Goal: Navigation & Orientation: Locate item on page

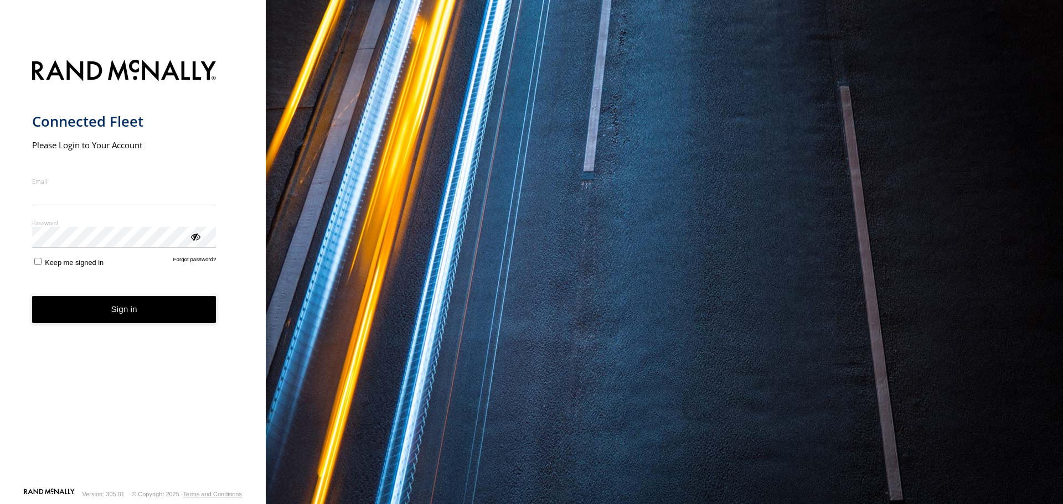
type input "**********"
click at [111, 318] on button "Sign in" at bounding box center [124, 309] width 184 height 27
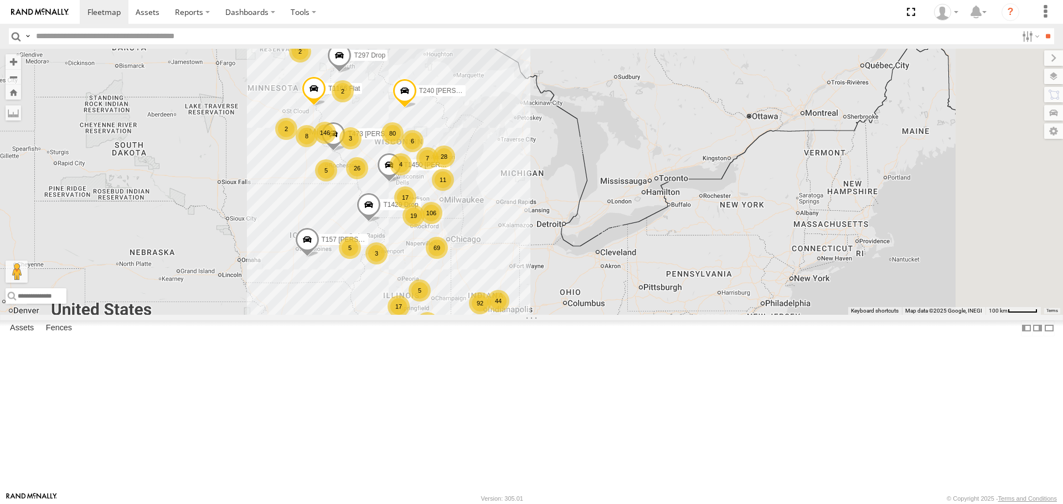
drag, startPoint x: 487, startPoint y: 301, endPoint x: 350, endPoint y: 330, distance: 139.8
click at [350, 315] on div "92 80 5 69 8 7 19 7 146 2 3 17 8 8 17 106 T1166 Flat 11 26 44 2 5 2 4 2 28 6 4 …" at bounding box center [531, 182] width 1063 height 266
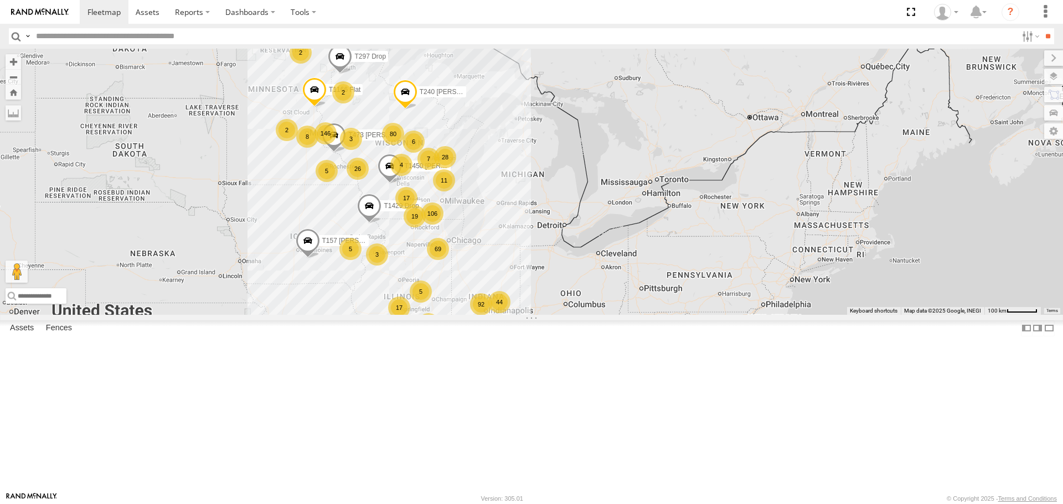
drag, startPoint x: 451, startPoint y: 334, endPoint x: 540, endPoint y: 266, distance: 112.2
click at [540, 266] on div "92 80 5 69 8 7 19 7 146 2 3 17 8 8 17 106 T1166 Flat 11 26 44 2 5 2 4 2 28 6 4 …" at bounding box center [531, 182] width 1063 height 266
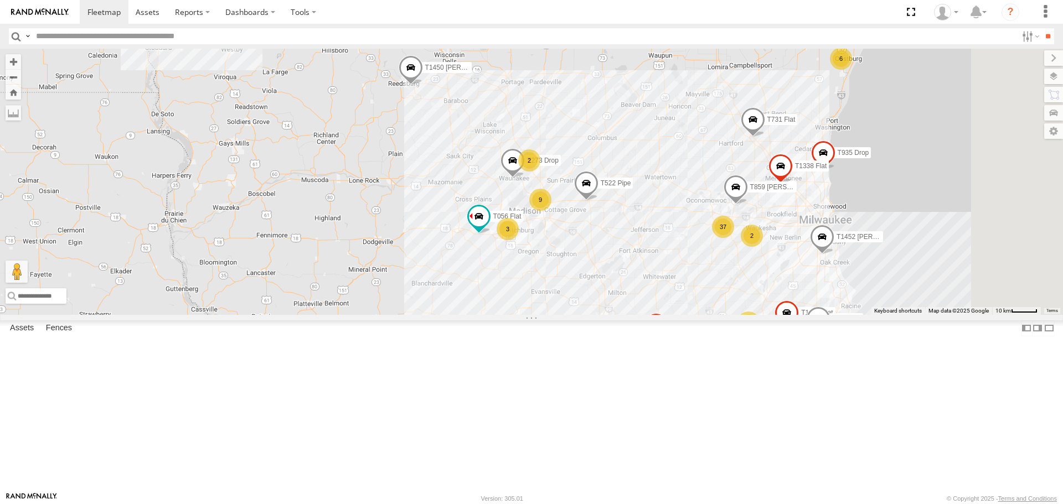
drag, startPoint x: 595, startPoint y: 334, endPoint x: 577, endPoint y: 312, distance: 28.4
click at [577, 312] on div "T1166 Flat T1429 Drop T240 [PERSON_NAME] Flat T515 Pipe T157 [PERSON_NAME] Flat…" at bounding box center [531, 182] width 1063 height 266
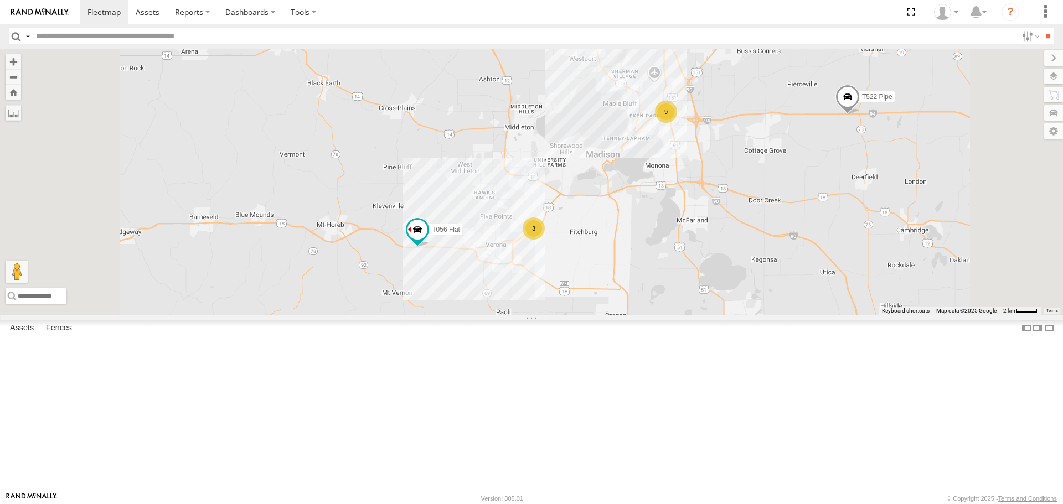
drag, startPoint x: 540, startPoint y: 364, endPoint x: 618, endPoint y: 354, distance: 79.2
click at [618, 315] on div "T1166 Flat T1429 Drop T240 [PERSON_NAME] Flat T515 Pipe T157 [PERSON_NAME] Flat…" at bounding box center [531, 182] width 1063 height 266
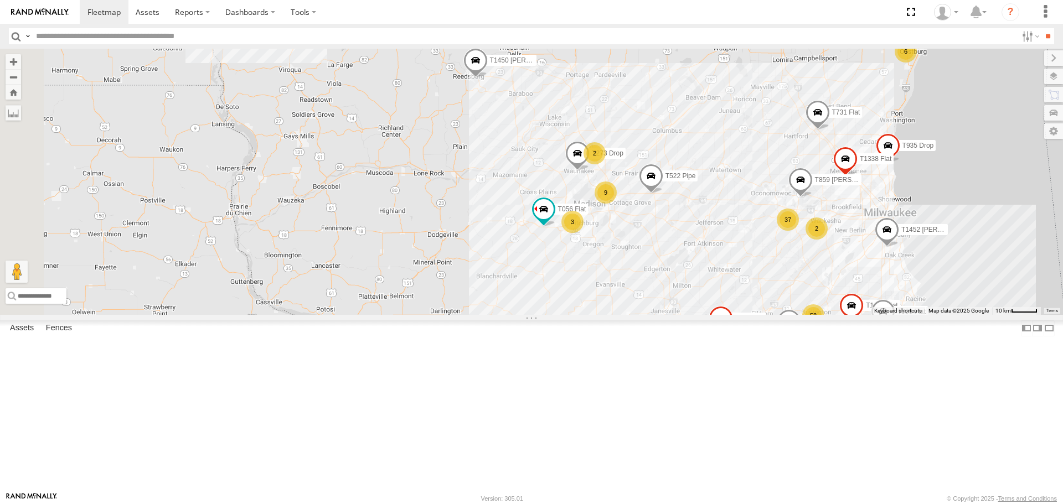
drag, startPoint x: 483, startPoint y: 343, endPoint x: 632, endPoint y: 325, distance: 150.1
click at [632, 315] on div "T1166 Flat T1429 Drop T240 [PERSON_NAME] Flat T515 Pipe T157 [PERSON_NAME] Flat…" at bounding box center [531, 182] width 1063 height 266
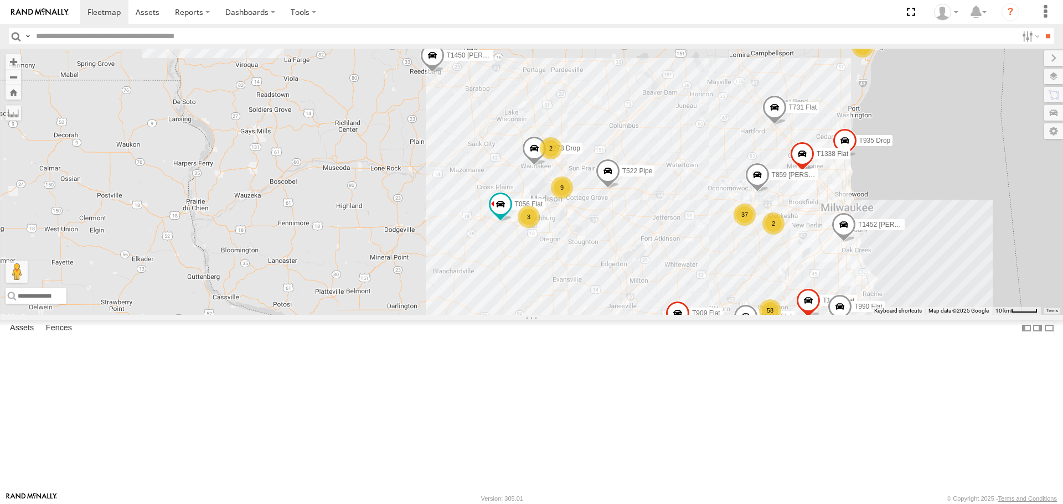
drag, startPoint x: 635, startPoint y: 317, endPoint x: 625, endPoint y: 317, distance: 10.0
click at [625, 315] on div "T1166 Flat T1429 Drop T240 [PERSON_NAME] Flat T515 Pipe T157 [PERSON_NAME] Flat…" at bounding box center [531, 182] width 1063 height 266
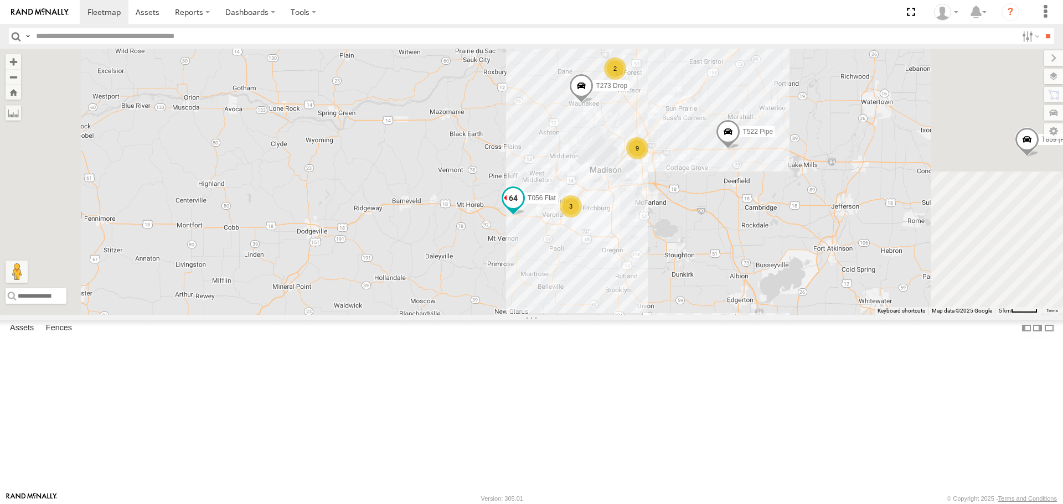
click at [556, 203] on span "T056 Flat" at bounding box center [542, 199] width 28 height 8
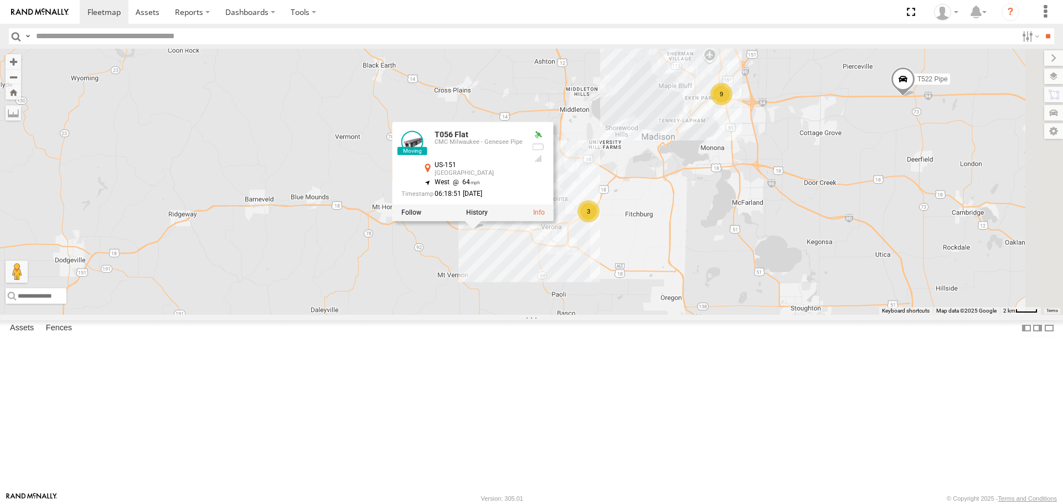
drag, startPoint x: 640, startPoint y: 270, endPoint x: 446, endPoint y: 315, distance: 199.5
click at [446, 315] on div "T1166 Flat T1429 Drop T240 [PERSON_NAME] Flat T515 Pipe T157 [PERSON_NAME] Flat…" at bounding box center [531, 182] width 1063 height 266
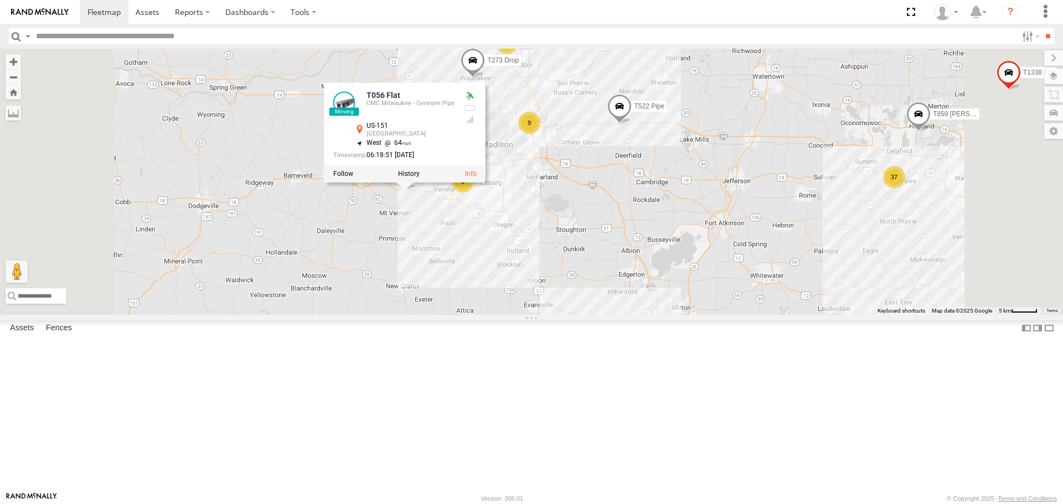
click at [368, 226] on div "T1166 Flat T1429 Drop T240 [PERSON_NAME] Flat T515 Pipe T157 [PERSON_NAME] Flat…" at bounding box center [531, 182] width 1063 height 266
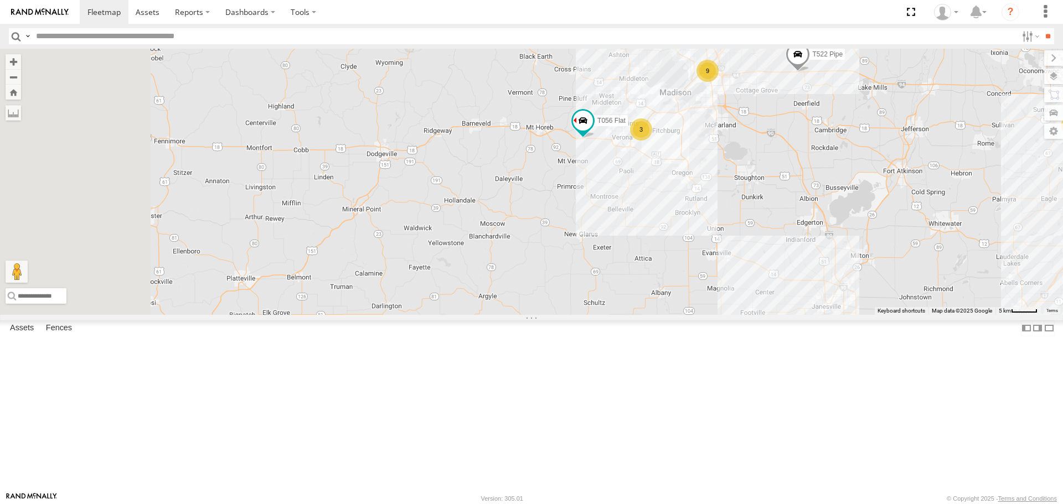
drag, startPoint x: 429, startPoint y: 303, endPoint x: 626, endPoint y: 246, distance: 205.2
click at [626, 246] on div "T1166 Flat T1429 Drop T240 [PERSON_NAME] Flat T515 Pipe T157 [PERSON_NAME] Flat…" at bounding box center [531, 182] width 1063 height 266
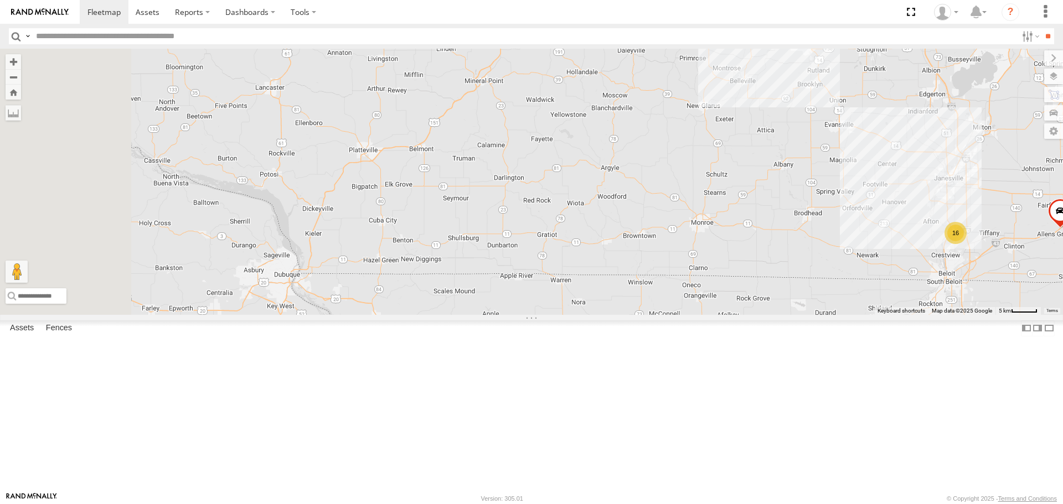
drag, startPoint x: 527, startPoint y: 290, endPoint x: 548, endPoint y: 252, distance: 42.9
click at [548, 252] on div "T1166 Flat T1429 Drop T240 [PERSON_NAME] Flat T515 Pipe T157 [PERSON_NAME] Flat…" at bounding box center [531, 182] width 1063 height 266
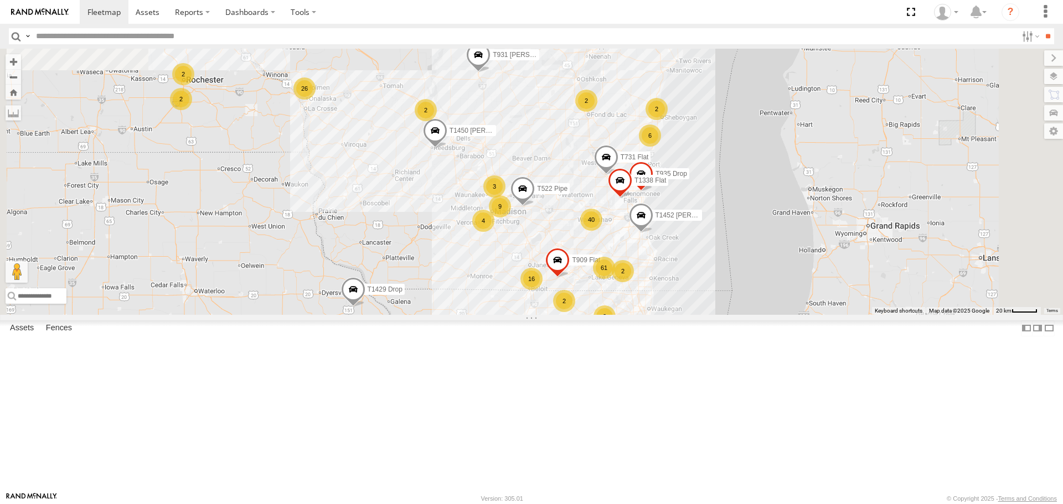
drag, startPoint x: 591, startPoint y: 283, endPoint x: 558, endPoint y: 337, distance: 62.9
click at [558, 315] on div "T1166 Flat T1429 Drop T240 [PERSON_NAME] Flat T515 Pipe T157 [PERSON_NAME] Flat…" at bounding box center [531, 182] width 1063 height 266
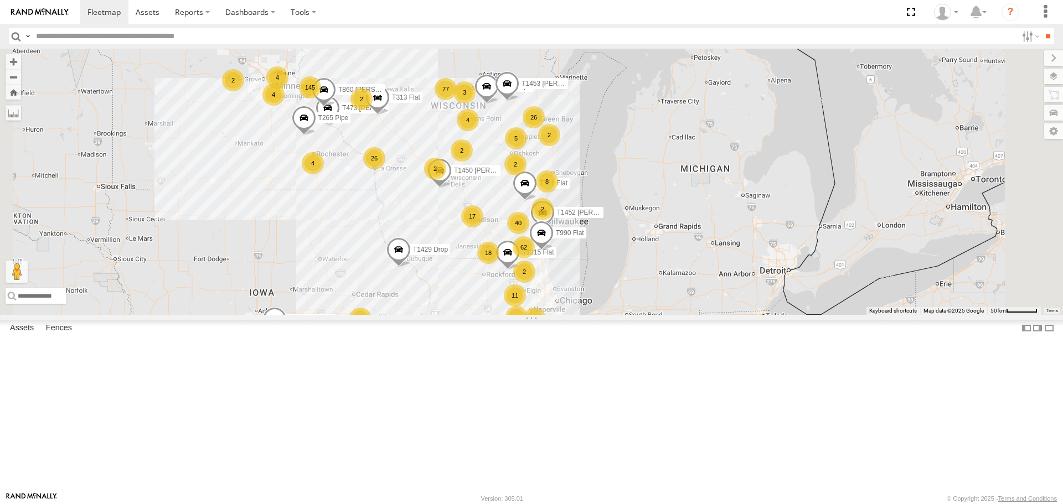
drag, startPoint x: 600, startPoint y: 271, endPoint x: 576, endPoint y: 286, distance: 28.0
click at [576, 286] on div "T1166 Flat T1429 Drop T240 [PERSON_NAME] Flat T515 Pipe T157 [PERSON_NAME] Flat…" at bounding box center [531, 182] width 1063 height 266
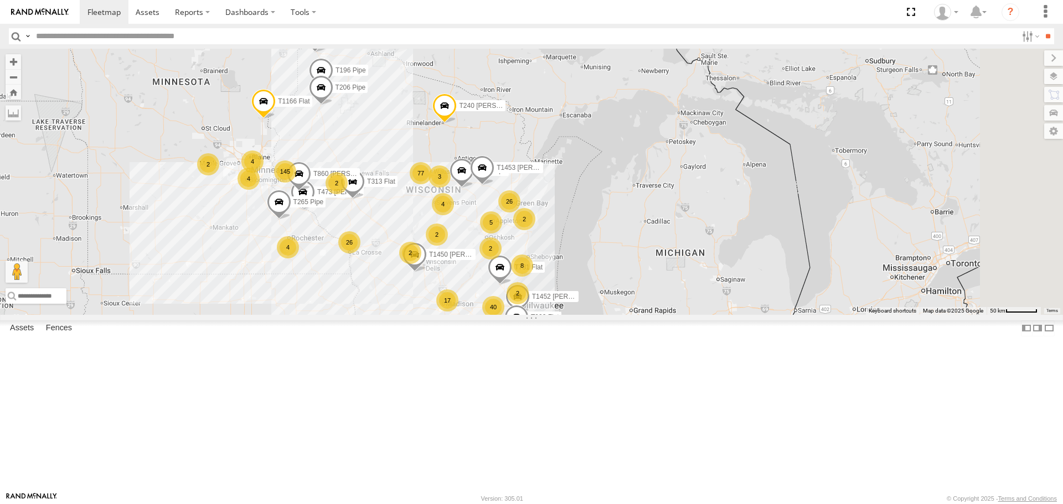
drag, startPoint x: 568, startPoint y: 210, endPoint x: 544, endPoint y: 280, distance: 73.9
click at [542, 298] on div "T1166 Flat T1429 Drop T240 [PERSON_NAME] Flat T515 Pipe T157 [PERSON_NAME] Flat…" at bounding box center [531, 182] width 1063 height 266
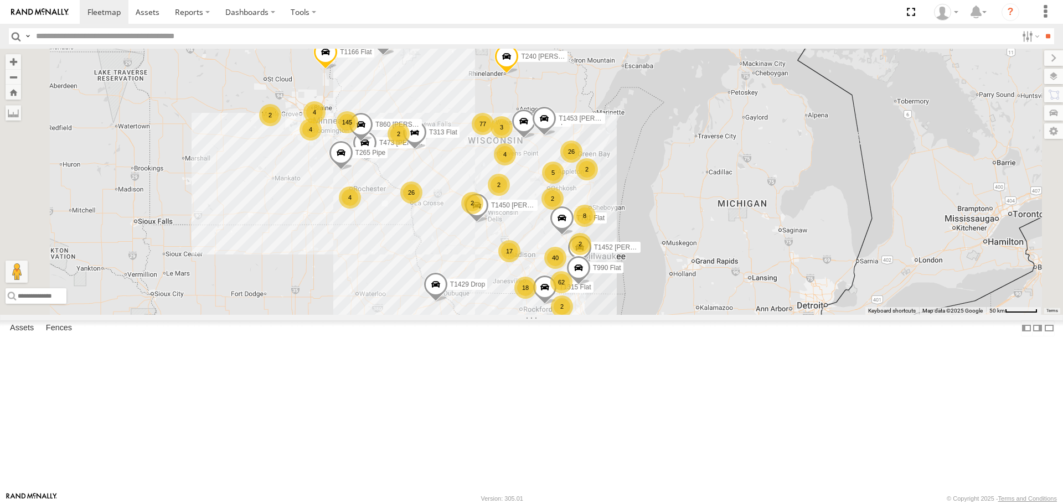
drag, startPoint x: 578, startPoint y: 273, endPoint x: 609, endPoint y: 247, distance: 40.5
click at [609, 247] on div "T1166 Flat T1429 Drop T240 [PERSON_NAME] Flat T515 Pipe T157 [PERSON_NAME] Flat…" at bounding box center [531, 182] width 1063 height 266
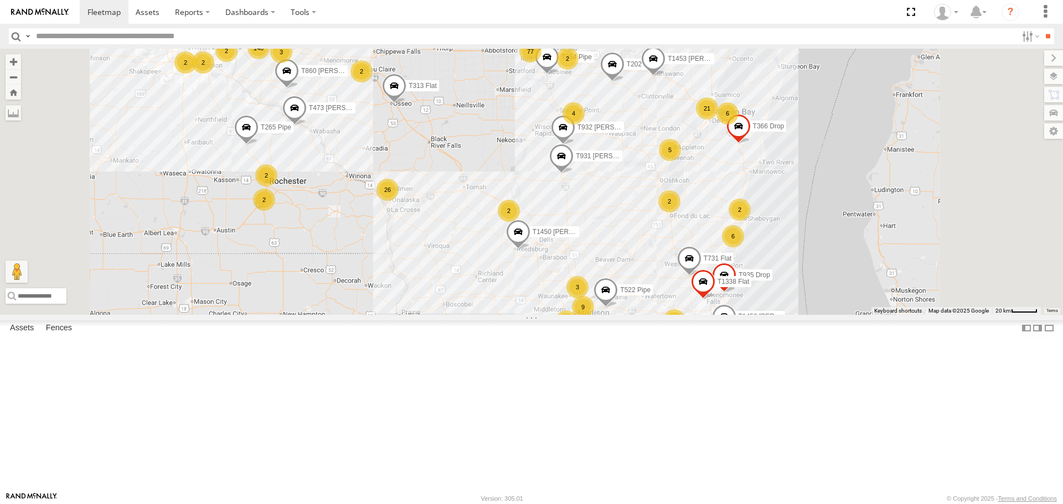
click at [583, 292] on div "T1166 Flat T1429 Drop T240 [PERSON_NAME] Flat T515 Pipe T157 [PERSON_NAME] Flat…" at bounding box center [531, 182] width 1063 height 266
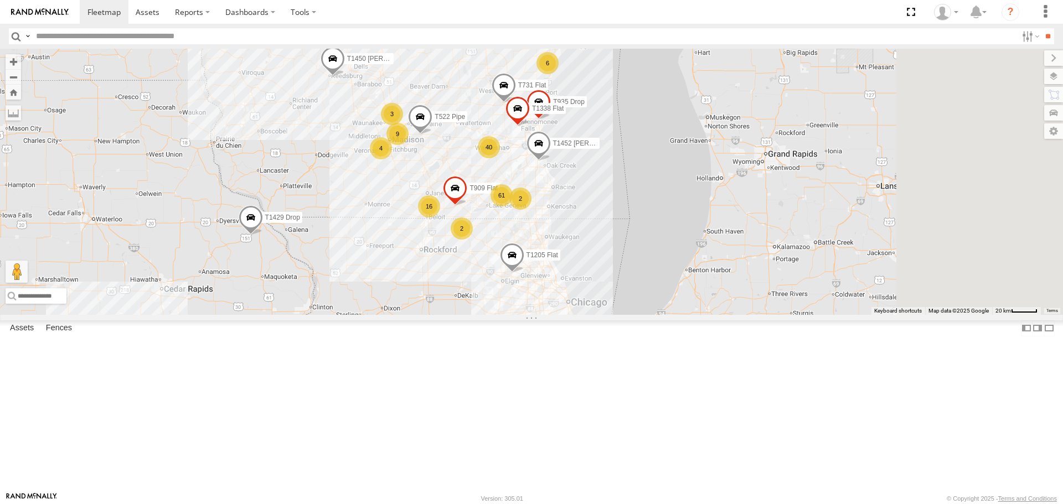
drag, startPoint x: 747, startPoint y: 343, endPoint x: 558, endPoint y: 181, distance: 249.7
click at [558, 181] on div "T1166 Flat T1429 Drop T240 [PERSON_NAME] Flat T515 Pipe T157 [PERSON_NAME] Flat…" at bounding box center [531, 182] width 1063 height 266
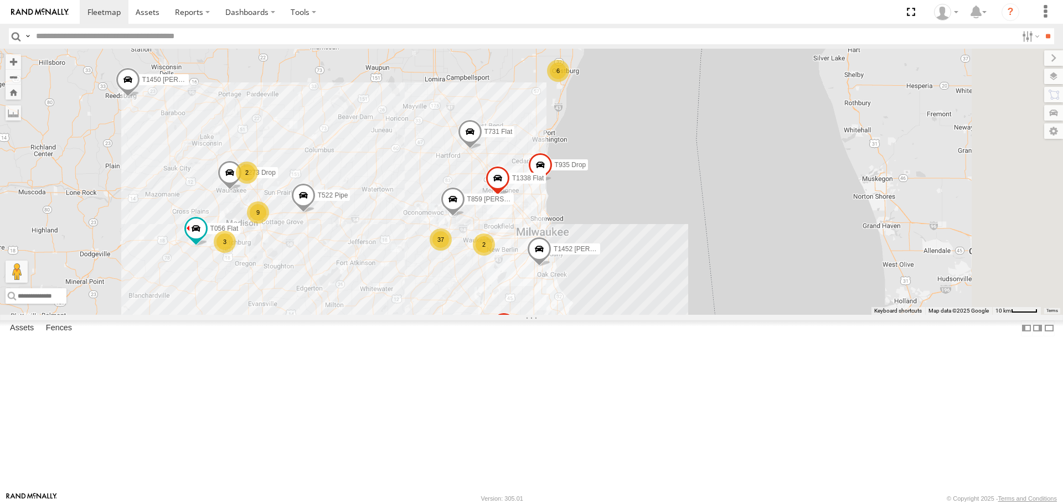
drag, startPoint x: 579, startPoint y: 214, endPoint x: 553, endPoint y: 247, distance: 41.9
click at [553, 247] on div "T1166 Flat T1429 Drop T240 [PERSON_NAME] Flat T515 Pipe T157 [PERSON_NAME] Flat…" at bounding box center [531, 182] width 1063 height 266
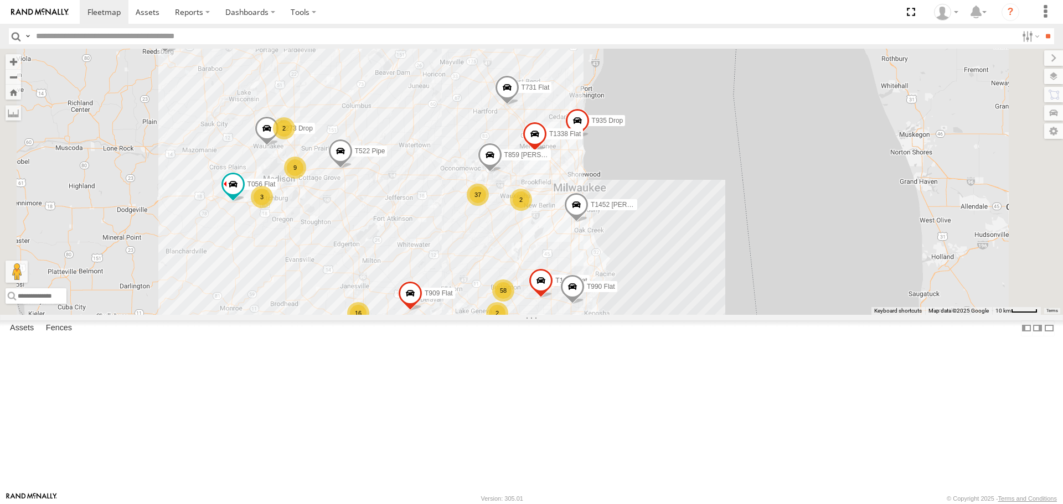
drag, startPoint x: 679, startPoint y: 209, endPoint x: 713, endPoint y: 167, distance: 54.1
click at [713, 167] on div "T1166 Flat T1429 Drop T240 [PERSON_NAME] Flat T515 Pipe T157 [PERSON_NAME] Flat…" at bounding box center [531, 182] width 1063 height 266
click at [553, 298] on span at bounding box center [541, 284] width 24 height 30
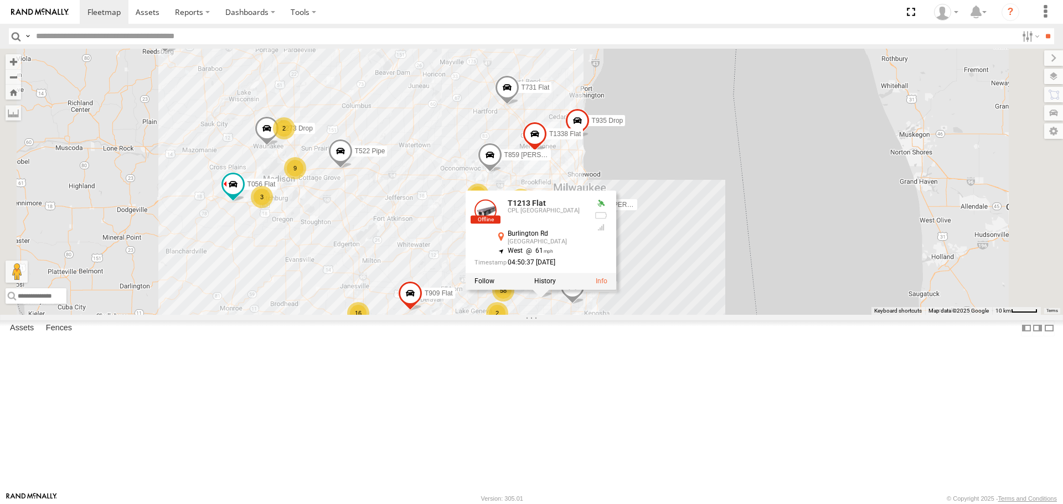
click at [585, 315] on div "T1166 Flat T1429 Drop T240 [PERSON_NAME] Flat T515 Pipe T157 [PERSON_NAME] Flat…" at bounding box center [531, 182] width 1063 height 266
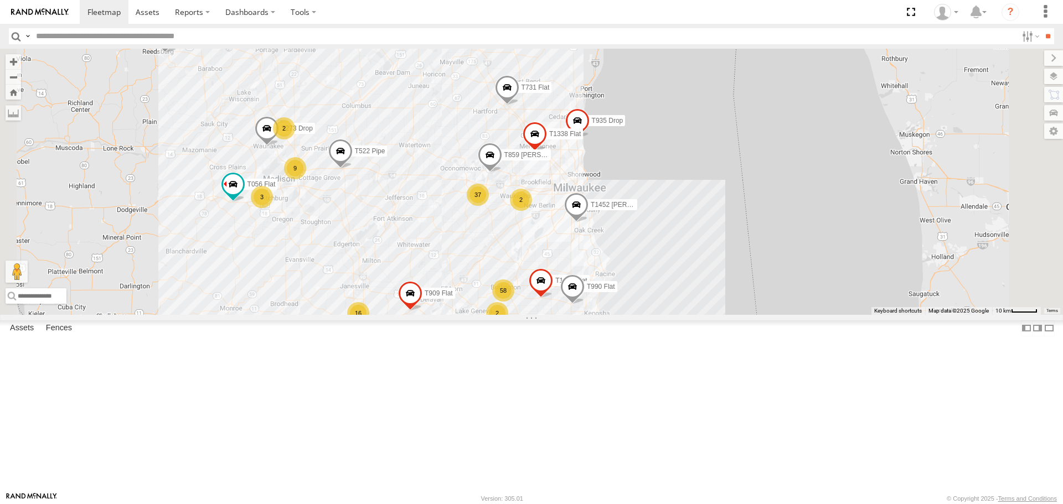
click at [455, 300] on label "T909 Flat" at bounding box center [435, 293] width 39 height 11
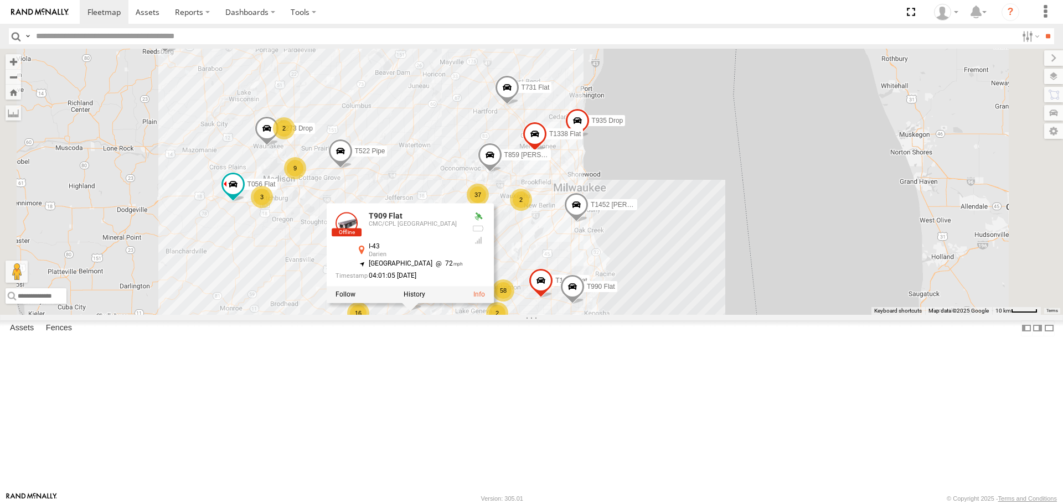
click at [652, 315] on div "T1166 Flat T1429 Drop T240 [PERSON_NAME] Flat T515 Pipe T157 [PERSON_NAME] Flat…" at bounding box center [531, 182] width 1063 height 266
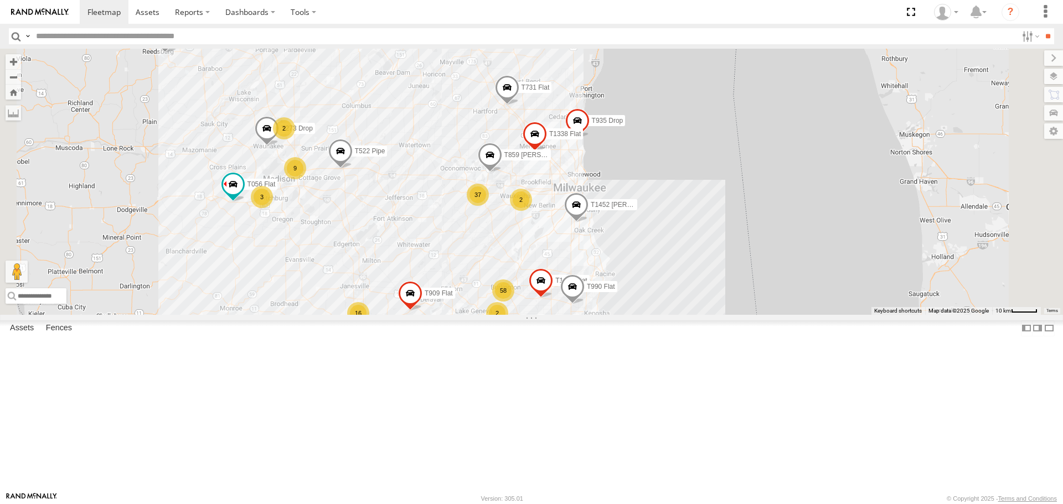
click at [581, 138] on span "T1338 Flat" at bounding box center [565, 135] width 32 height 8
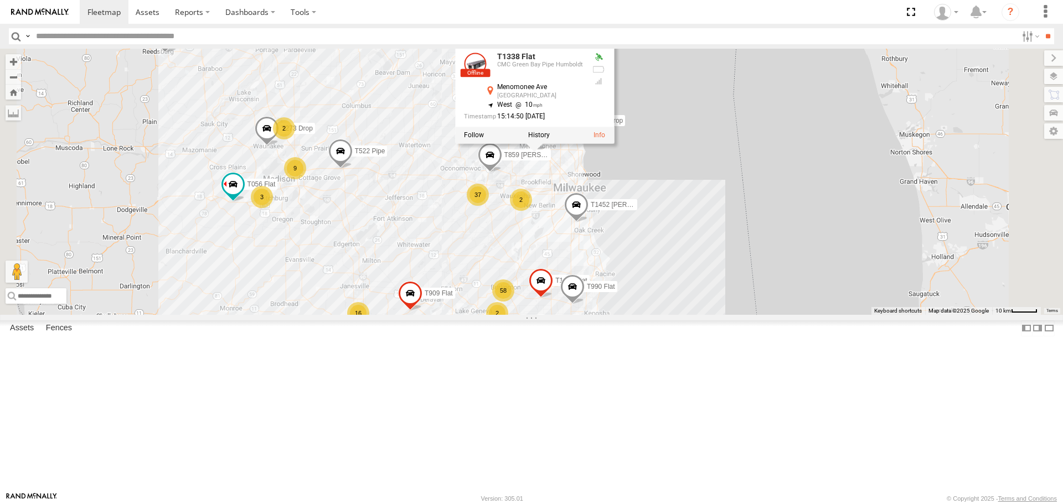
click at [550, 196] on div "T1166 Flat T1429 Drop T240 [PERSON_NAME] Flat T515 Pipe T157 [PERSON_NAME] Flat…" at bounding box center [531, 182] width 1063 height 266
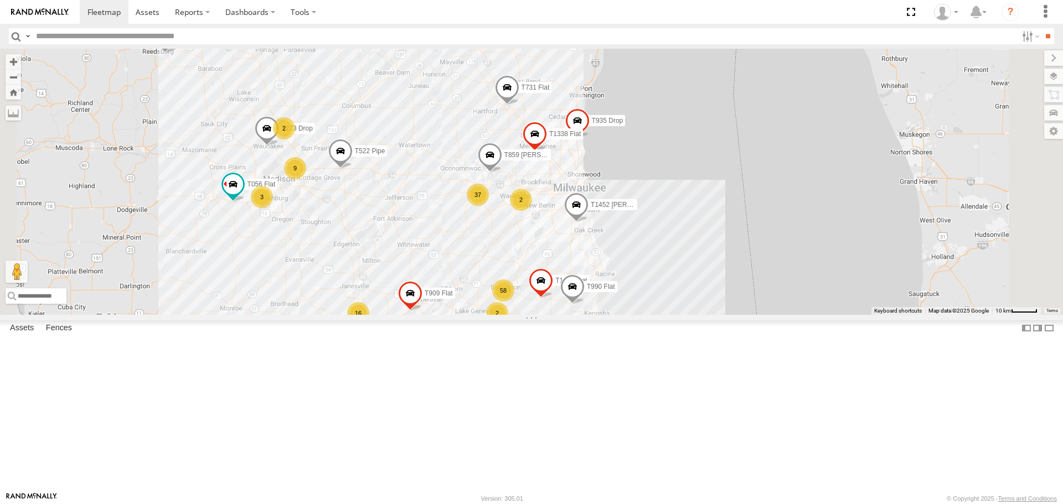
click at [623, 125] on span "T935 Drop" at bounding box center [608, 121] width 32 height 8
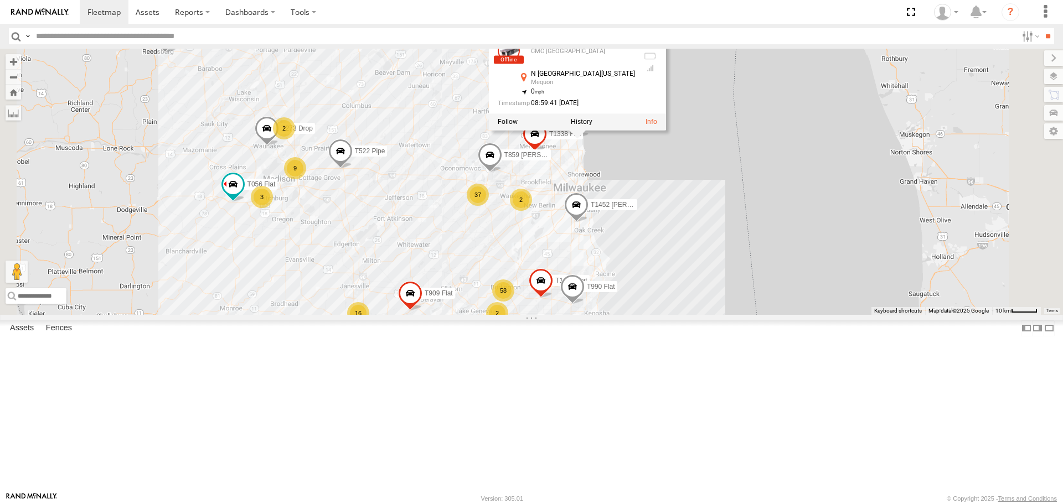
click at [575, 183] on div "T1166 Flat T1429 Drop T240 [PERSON_NAME] Flat T515 Pipe T157 [PERSON_NAME] Flat…" at bounding box center [531, 182] width 1063 height 266
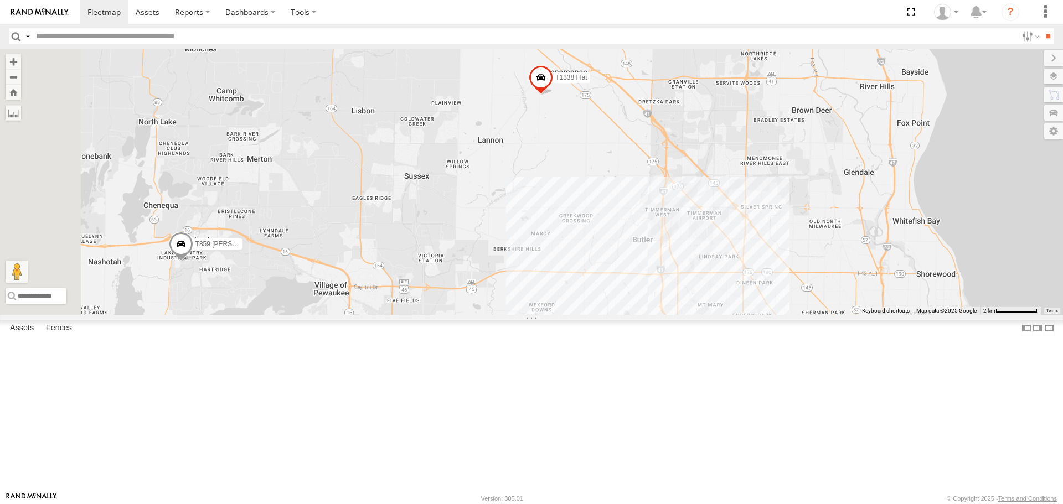
drag, startPoint x: 569, startPoint y: 240, endPoint x: 704, endPoint y: 218, distance: 136.9
click at [704, 218] on div "T1166 Flat T1429 Drop T240 [PERSON_NAME] Flat T515 Pipe T157 [PERSON_NAME] Flat…" at bounding box center [531, 182] width 1063 height 266
click at [587, 81] on span "T1338 Flat" at bounding box center [571, 78] width 32 height 8
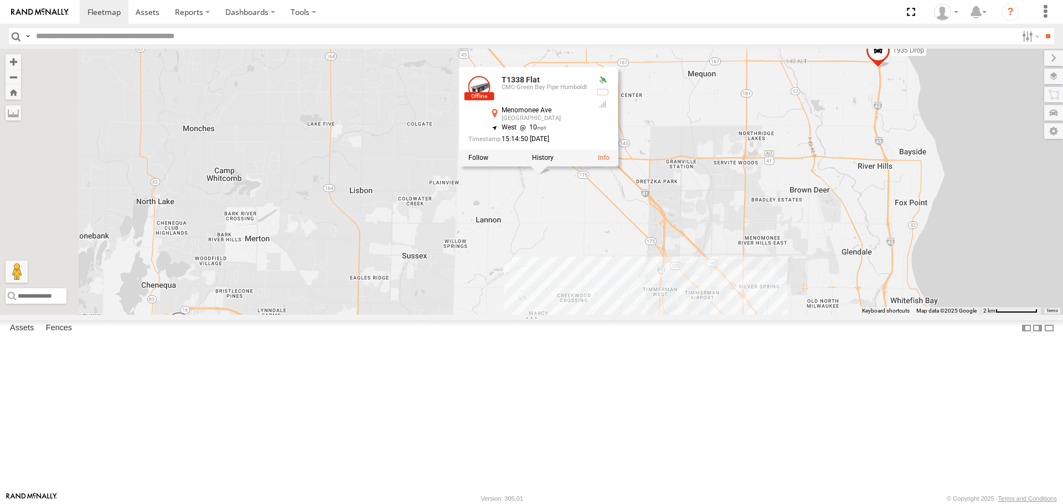
drag, startPoint x: 673, startPoint y: 213, endPoint x: 671, endPoint y: 295, distance: 82.0
click at [671, 295] on div "T1166 Flat T1429 Drop T240 [PERSON_NAME] Flat T515 Pipe T157 [PERSON_NAME] Flat…" at bounding box center [531, 182] width 1063 height 266
click at [700, 274] on div "T1166 Flat T1429 Drop T240 [PERSON_NAME] Flat T515 Pipe T157 [PERSON_NAME] Flat…" at bounding box center [531, 182] width 1063 height 266
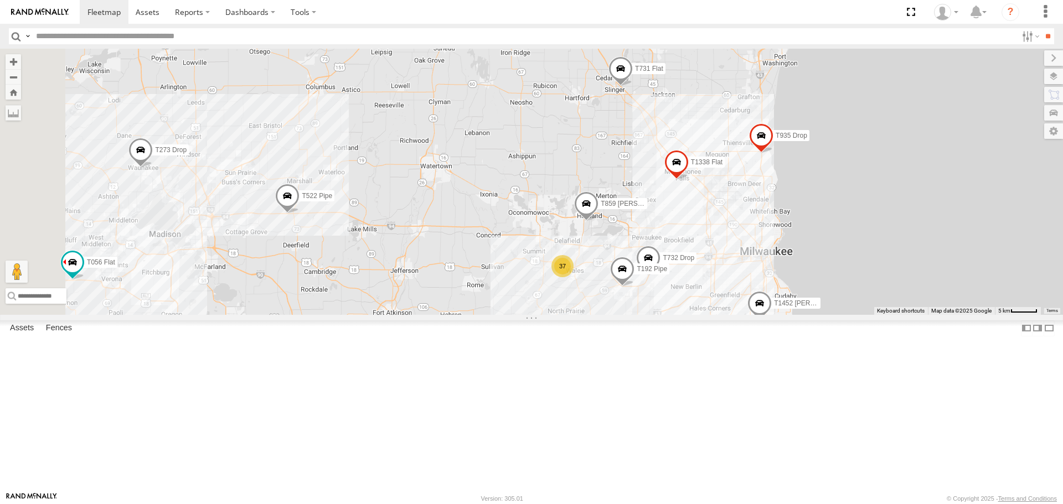
drag, startPoint x: 503, startPoint y: 216, endPoint x: 671, endPoint y: 215, distance: 168.3
click at [671, 215] on div "T1166 Flat T1429 Drop T240 [PERSON_NAME] Flat T515 Pipe T157 [PERSON_NAME] Flat…" at bounding box center [531, 182] width 1063 height 266
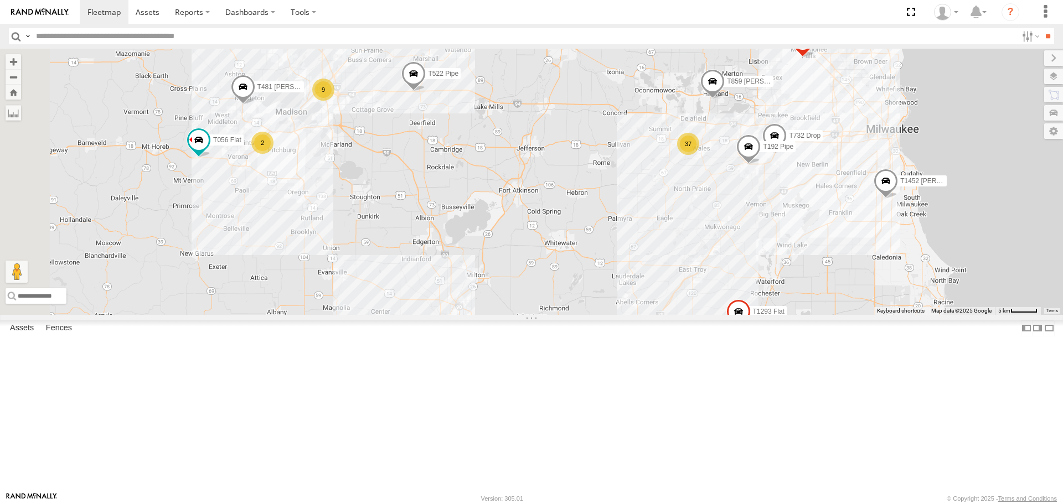
drag, startPoint x: 668, startPoint y: 213, endPoint x: 705, endPoint y: 181, distance: 49.1
click at [705, 181] on div "T1166 Flat T1429 Drop T240 [PERSON_NAME] Flat T515 Pipe T157 [PERSON_NAME] Flat…" at bounding box center [531, 182] width 1063 height 266
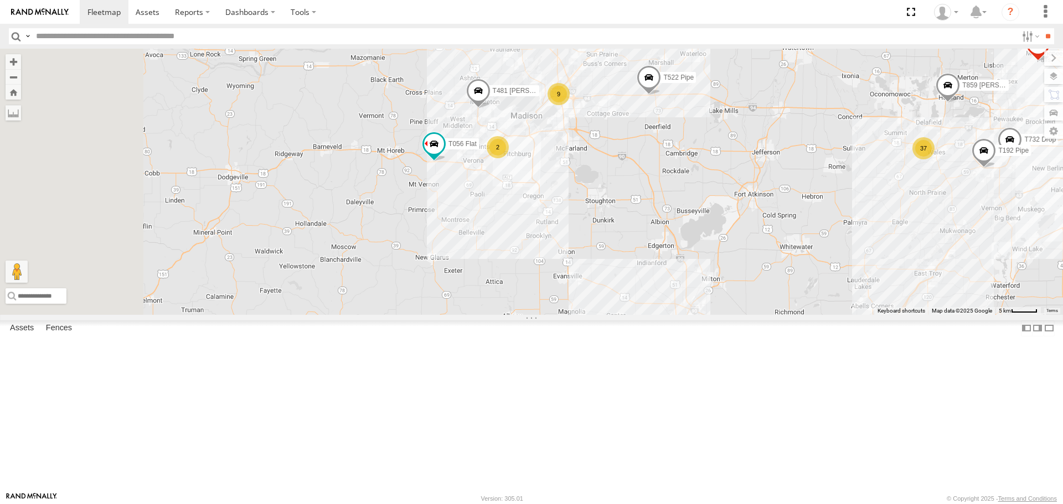
drag, startPoint x: 384, startPoint y: 290, endPoint x: 620, endPoint y: 282, distance: 236.0
click at [622, 293] on div "T1166 Flat T1429 Drop T240 [PERSON_NAME] Flat T515 Pipe T157 [PERSON_NAME] Flat…" at bounding box center [531, 182] width 1063 height 266
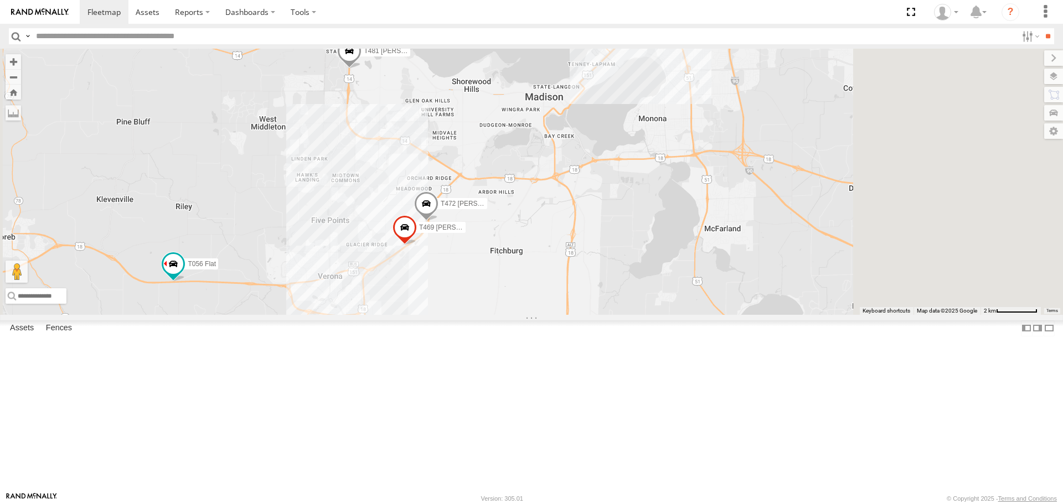
drag, startPoint x: 793, startPoint y: 217, endPoint x: 693, endPoint y: 318, distance: 142.5
click at [693, 315] on div "T1166 Flat T1429 Drop T240 [PERSON_NAME] Flat T515 Pipe T157 [PERSON_NAME] Flat…" at bounding box center [531, 182] width 1063 height 266
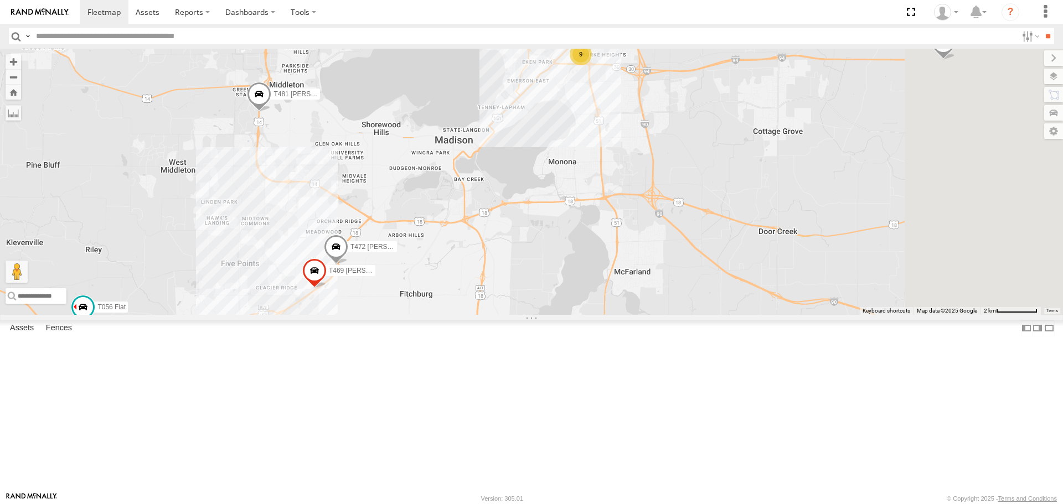
drag, startPoint x: 746, startPoint y: 242, endPoint x: 590, endPoint y: 273, distance: 159.7
click at [590, 273] on div "T1166 Flat T1429 Drop T240 [PERSON_NAME] Flat T515 Pipe T157 [PERSON_NAME] Flat…" at bounding box center [531, 182] width 1063 height 266
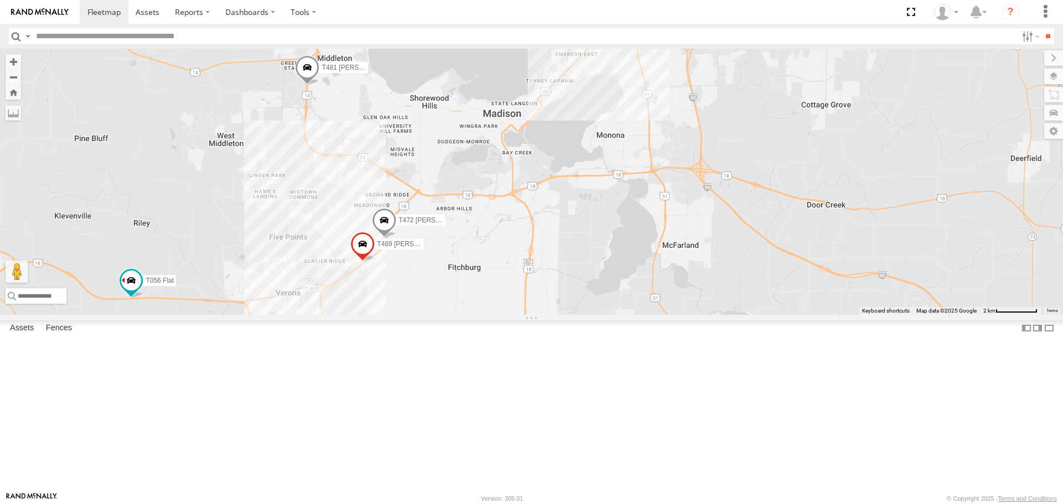
drag, startPoint x: 560, startPoint y: 259, endPoint x: 801, endPoint y: 195, distance: 249.1
click at [801, 195] on div "T1166 Flat T1429 Drop T240 [PERSON_NAME] Flat T515 Pipe T157 [PERSON_NAME] Flat…" at bounding box center [531, 182] width 1063 height 266
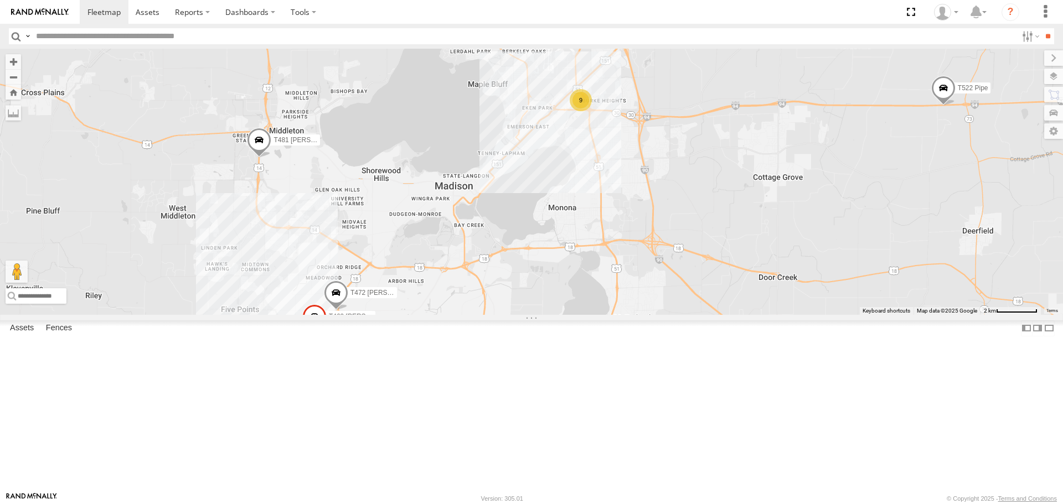
drag, startPoint x: 828, startPoint y: 157, endPoint x: 767, endPoint y: 240, distance: 103.0
click at [767, 240] on div "T1166 Flat T1429 Drop T240 [PERSON_NAME] Flat T515 Pipe T157 [PERSON_NAME] Flat…" at bounding box center [531, 182] width 1063 height 266
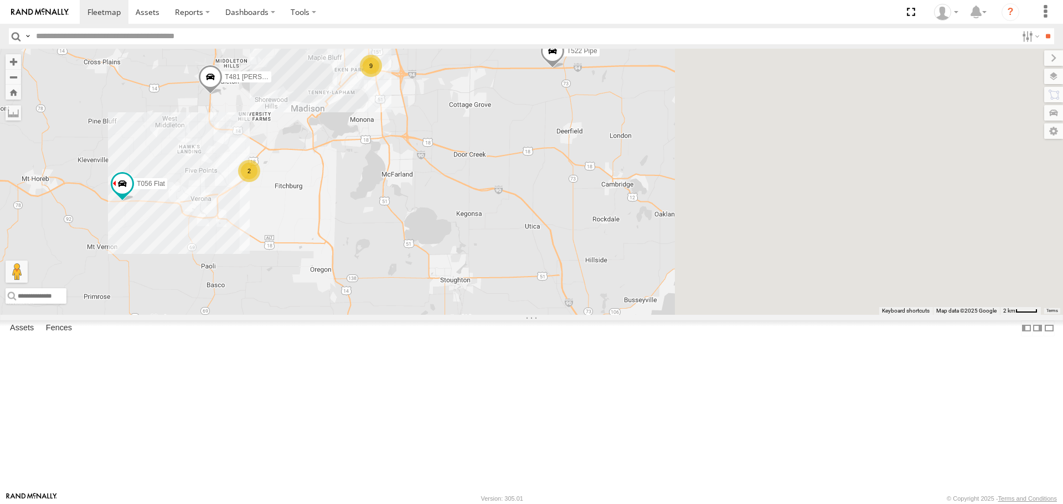
drag, startPoint x: 820, startPoint y: 258, endPoint x: 369, endPoint y: 160, distance: 461.3
click at [369, 160] on div "T1166 Flat T1429 Drop T240 [PERSON_NAME] Flat T515 Pipe T157 [PERSON_NAME] Flat…" at bounding box center [531, 182] width 1063 height 266
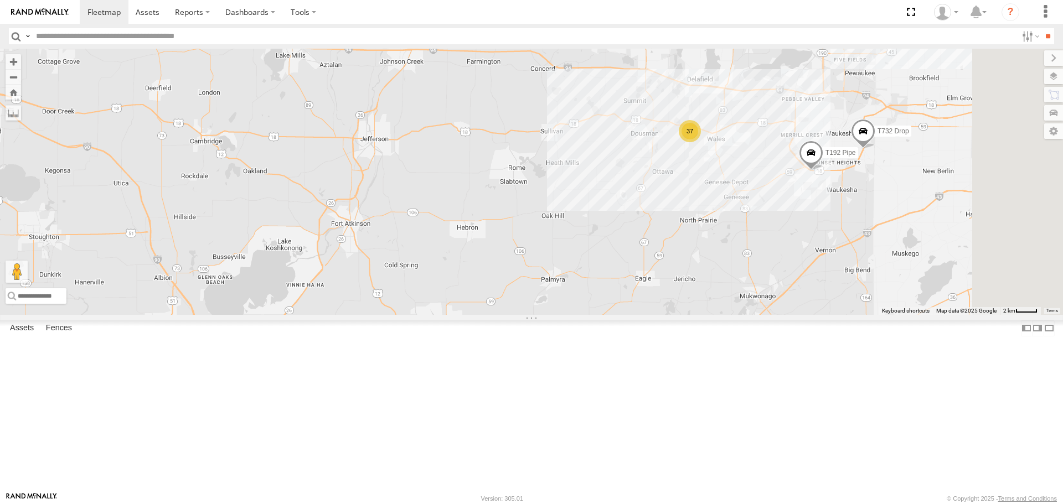
drag, startPoint x: 848, startPoint y: 231, endPoint x: 758, endPoint y: 275, distance: 99.8
click at [751, 279] on div "T1166 Flat T1429 Drop T240 [PERSON_NAME] Flat T515 Pipe T157 [PERSON_NAME] Flat…" at bounding box center [531, 182] width 1063 height 266
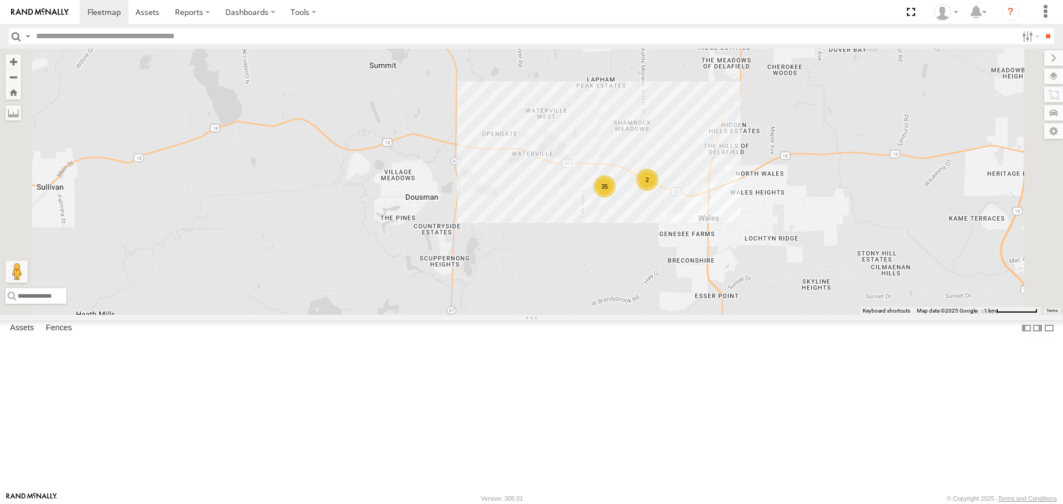
drag, startPoint x: 746, startPoint y: 231, endPoint x: 765, endPoint y: 325, distance: 95.9
click at [765, 315] on div "T1166 Flat T1429 Drop T240 [PERSON_NAME] Flat T515 Pipe T157 [PERSON_NAME] Flat…" at bounding box center [531, 182] width 1063 height 266
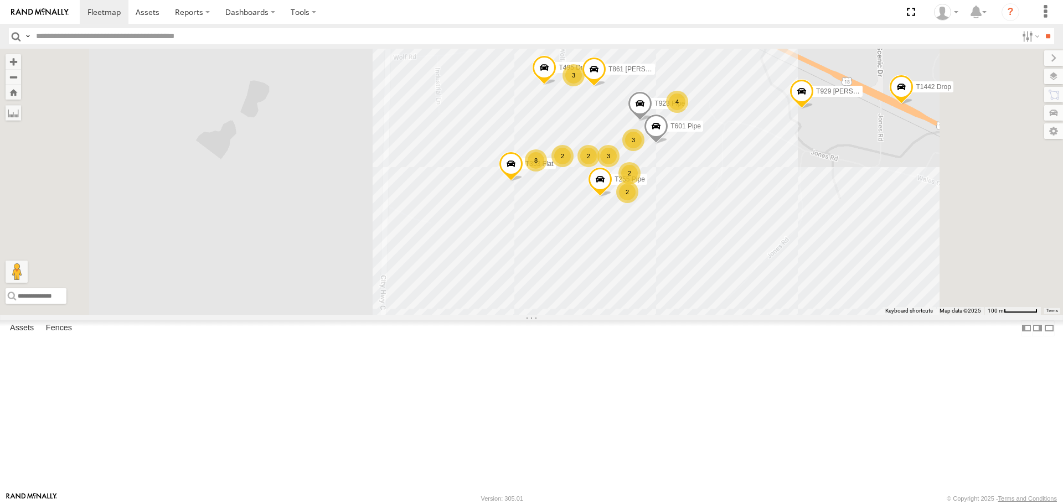
drag, startPoint x: 858, startPoint y: 261, endPoint x: 763, endPoint y: 291, distance: 100.0
click at [763, 291] on div "T1166 Flat T1429 Drop T240 [PERSON_NAME] Flat T515 Pipe T157 [PERSON_NAME] Flat…" at bounding box center [531, 182] width 1063 height 266
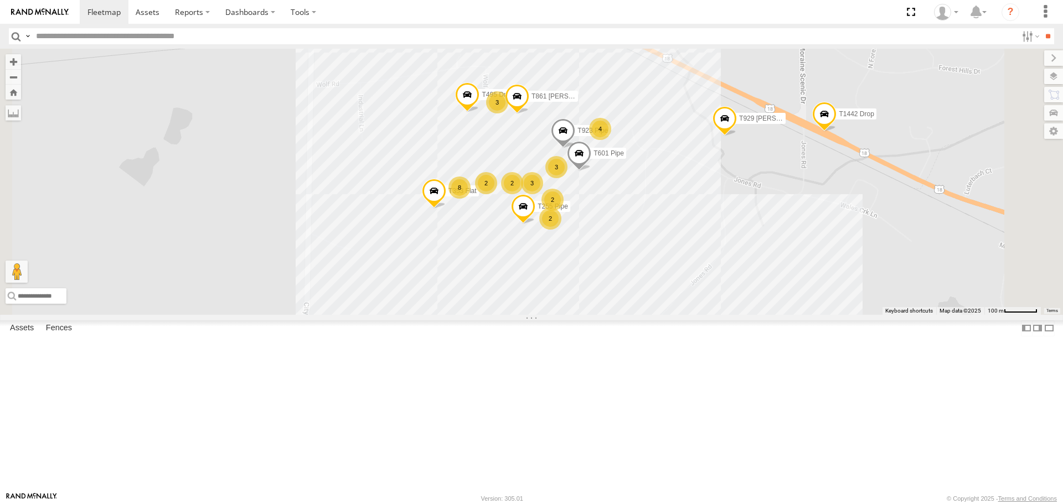
click at [907, 225] on div "T1166 Flat T1429 Drop T240 [PERSON_NAME] Flat T515 Pipe T157 [PERSON_NAME] Flat…" at bounding box center [531, 182] width 1063 height 266
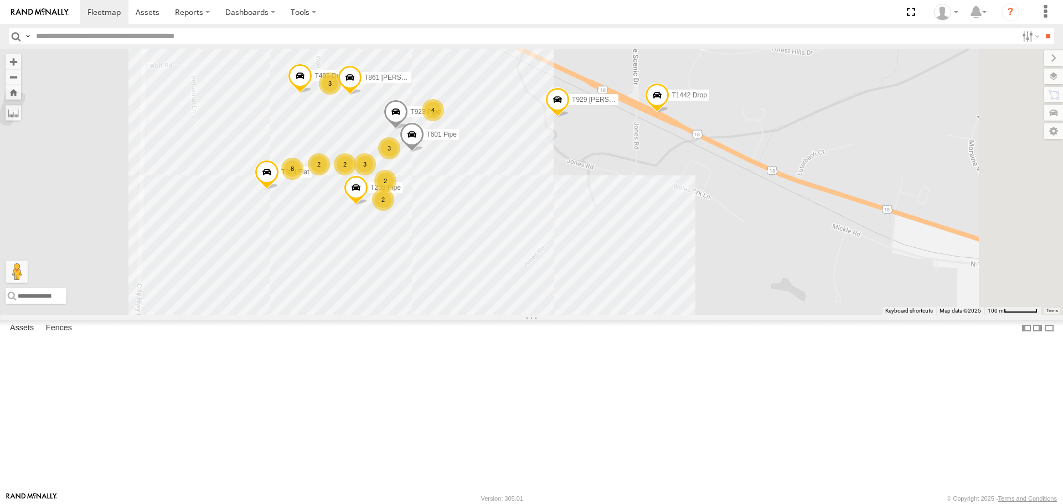
drag, startPoint x: 855, startPoint y: 260, endPoint x: 744, endPoint y: 223, distance: 116.8
click at [744, 223] on div "T1166 Flat T1429 Drop T240 [PERSON_NAME] Flat T515 Pipe T157 [PERSON_NAME] Flat…" at bounding box center [531, 182] width 1063 height 266
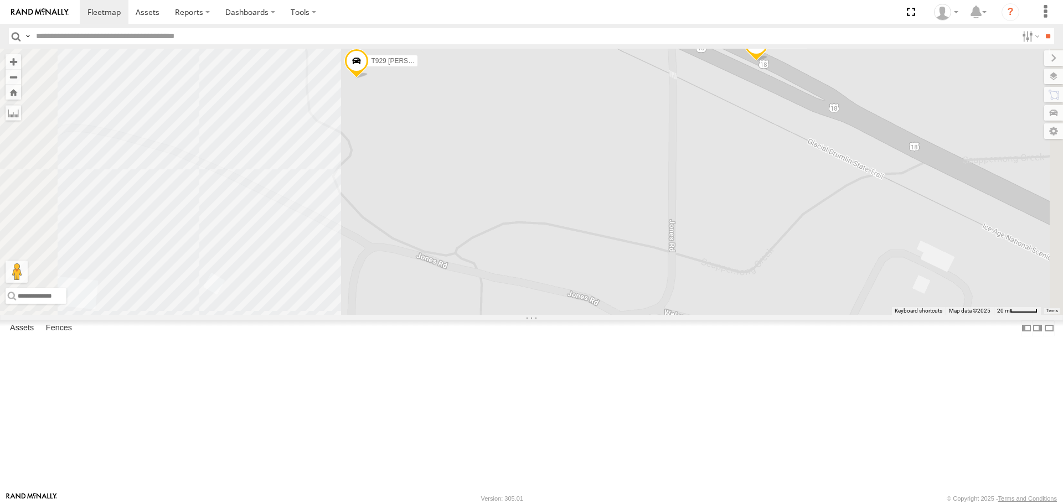
click at [806, 48] on span "T1442 Drop" at bounding box center [788, 44] width 35 height 8
click at [872, 198] on div "T1166 Flat T1429 Drop T240 [PERSON_NAME] Flat T515 Pipe T157 [PERSON_NAME] Flat…" at bounding box center [531, 182] width 1063 height 266
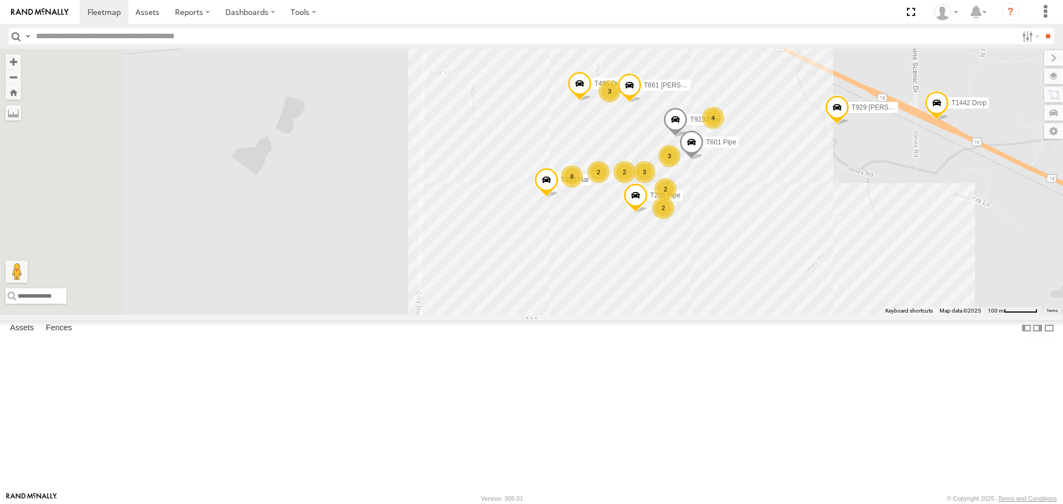
drag, startPoint x: 688, startPoint y: 213, endPoint x: 956, endPoint y: 238, distance: 269.2
click at [1002, 232] on div "T1166 Flat T1429 Drop T240 [PERSON_NAME] Flat T515 Pipe T157 [PERSON_NAME] Flat…" at bounding box center [531, 182] width 1063 height 266
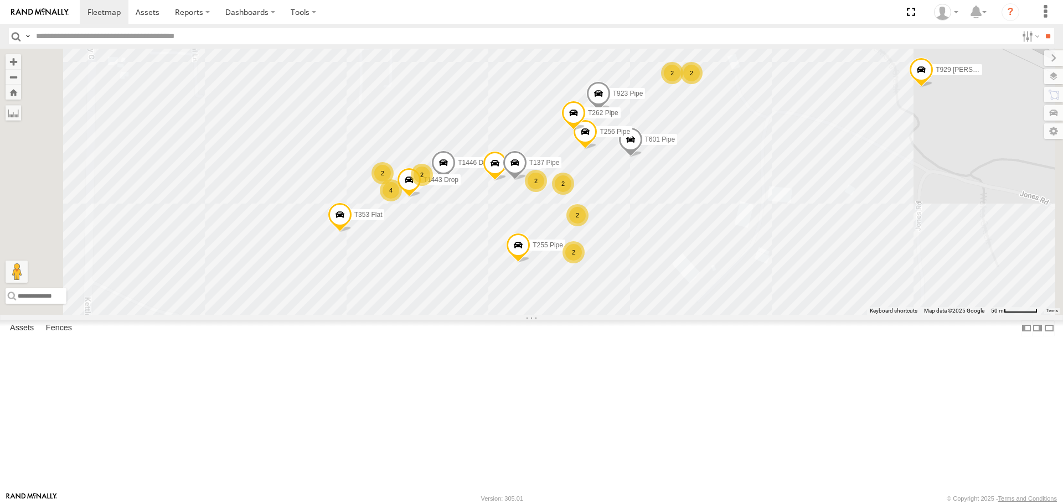
drag, startPoint x: 718, startPoint y: 219, endPoint x: 769, endPoint y: 264, distance: 67.9
click at [769, 264] on div "T1166 Flat T1429 Drop T240 [PERSON_NAME] Flat T515 Pipe T157 [PERSON_NAME] Flat…" at bounding box center [531, 182] width 1063 height 266
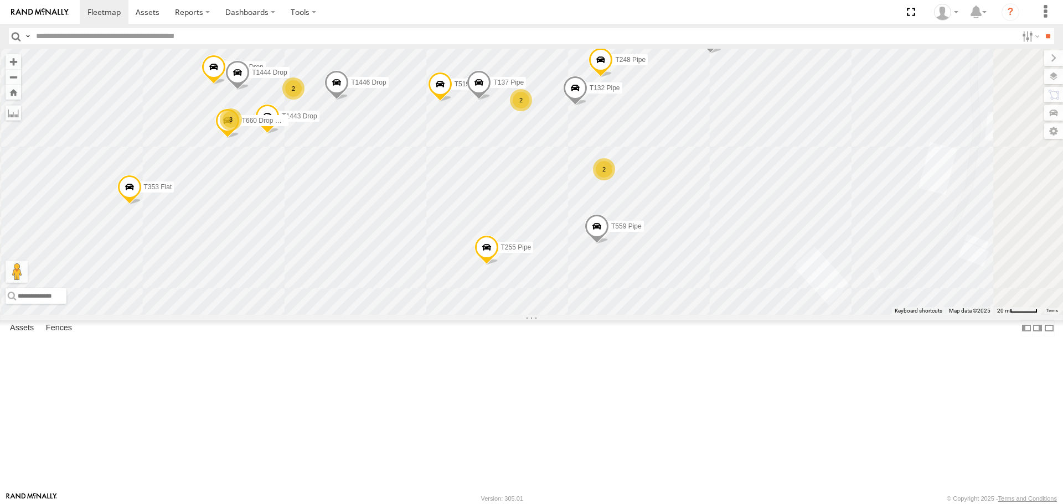
drag, startPoint x: 834, startPoint y: 379, endPoint x: 824, endPoint y: 191, distance: 188.0
click at [824, 191] on div "T1166 Flat T1429 Drop T240 [PERSON_NAME] Flat T515 Pipe T157 [PERSON_NAME] Flat…" at bounding box center [531, 182] width 1063 height 266
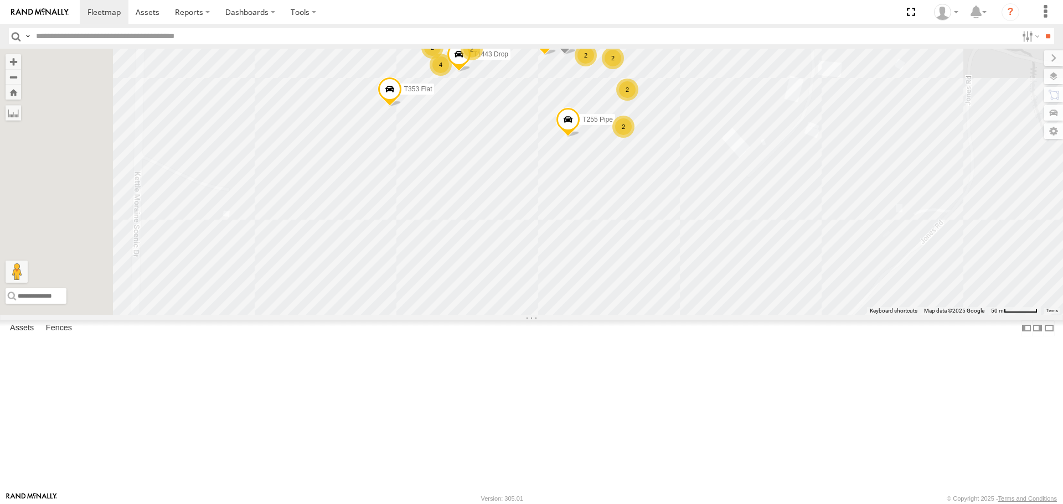
drag, startPoint x: 882, startPoint y: 323, endPoint x: 984, endPoint y: 249, distance: 126.0
click at [984, 249] on div "T1166 Flat T1429 Drop T240 [PERSON_NAME] Flat T515 Pipe T157 [PERSON_NAME] Flat…" at bounding box center [531, 182] width 1063 height 266
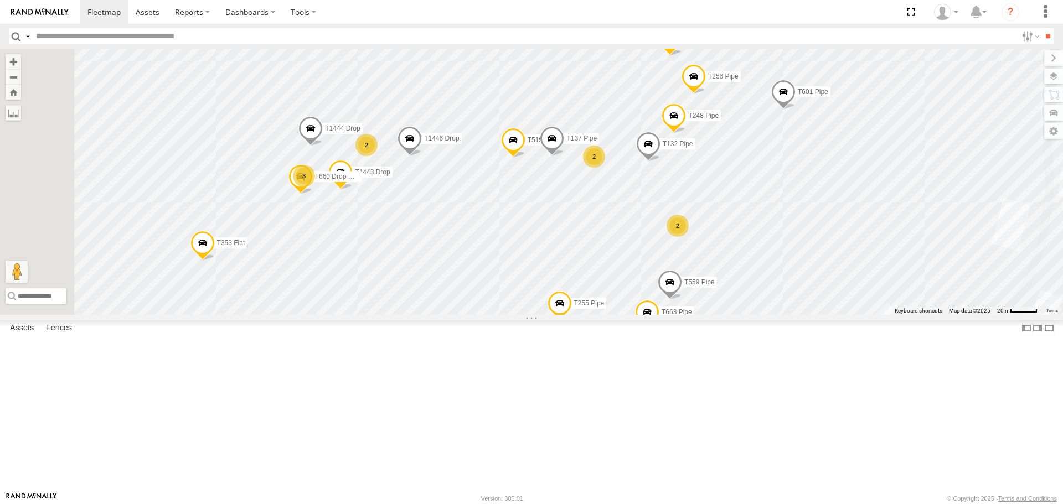
drag, startPoint x: 800, startPoint y: 135, endPoint x: 974, endPoint y: 297, distance: 237.8
click at [974, 297] on div "T1166 Flat T1429 Drop T240 [PERSON_NAME] Flat T515 Pipe T157 [PERSON_NAME] Flat…" at bounding box center [531, 182] width 1063 height 266
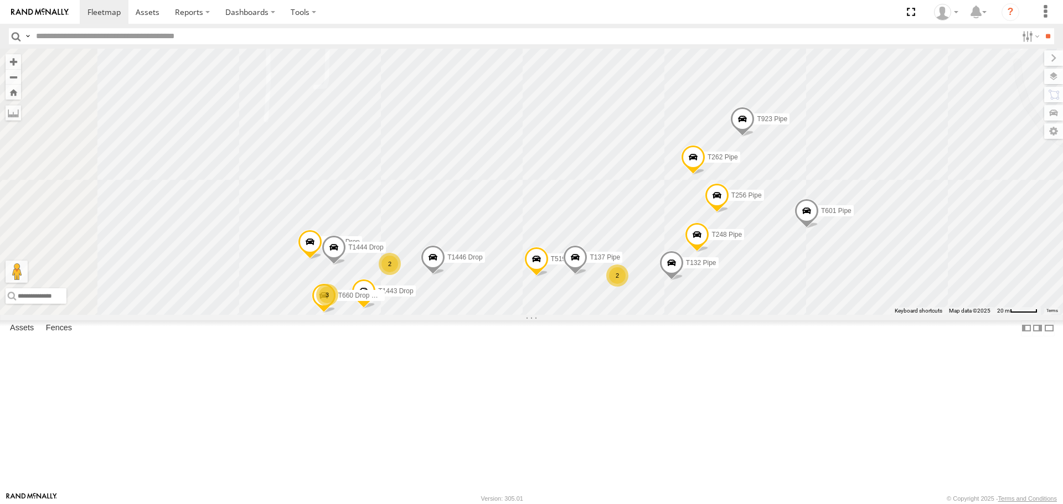
drag, startPoint x: 673, startPoint y: 254, endPoint x: 729, endPoint y: 280, distance: 60.9
click at [755, 315] on div "T1166 Flat T1429 Drop T240 [PERSON_NAME] Flat T515 Pipe T157 [PERSON_NAME] Flat…" at bounding box center [531, 182] width 1063 height 266
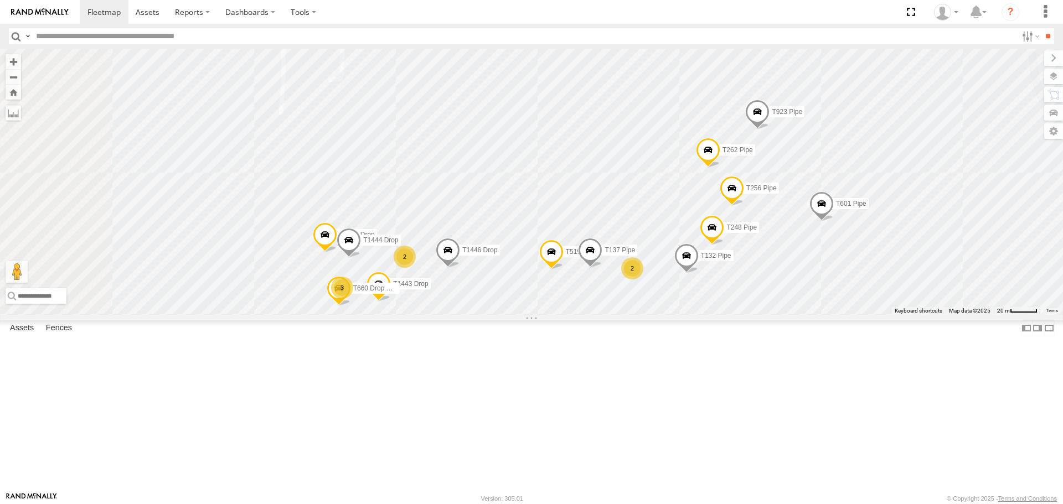
click at [726, 211] on div "T1166 Flat T1429 Drop T240 [PERSON_NAME] Flat T515 Pipe T157 [PERSON_NAME] Flat…" at bounding box center [531, 182] width 1063 height 266
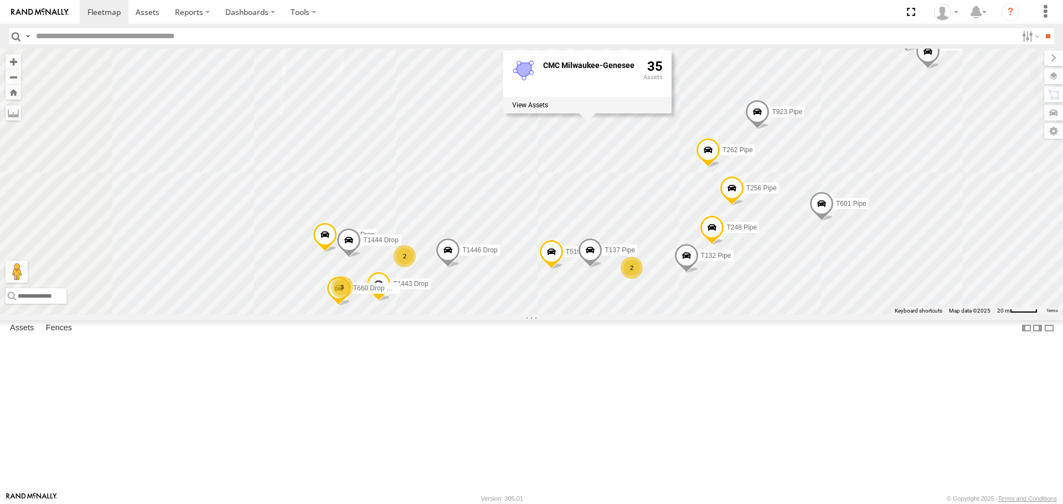
click at [551, 184] on div "T1166 Flat T1429 Drop T240 [PERSON_NAME] Flat T515 Pipe T157 [PERSON_NAME] Flat…" at bounding box center [531, 182] width 1063 height 266
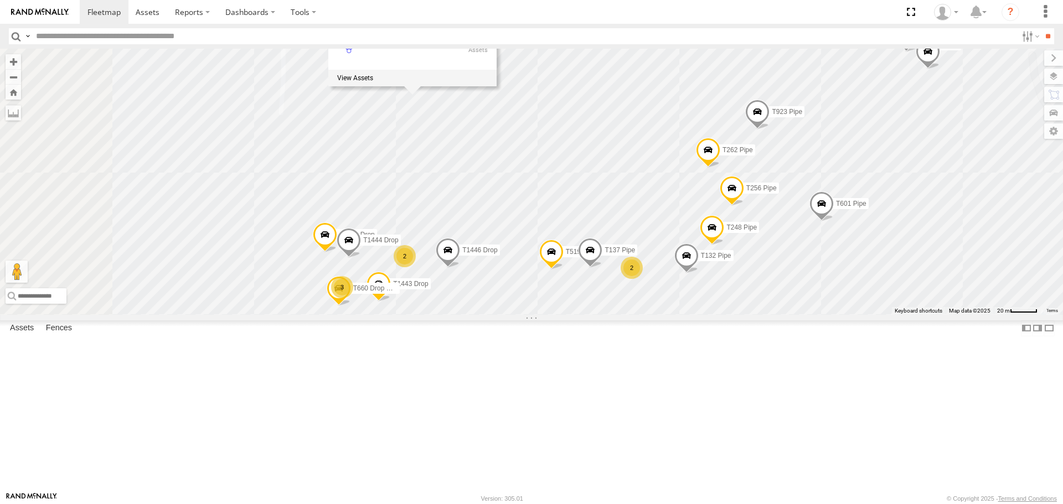
click at [689, 209] on div "T1166 Flat T1429 Drop T240 [PERSON_NAME] Flat T515 Pipe T157 [PERSON_NAME] Flat…" at bounding box center [531, 182] width 1063 height 266
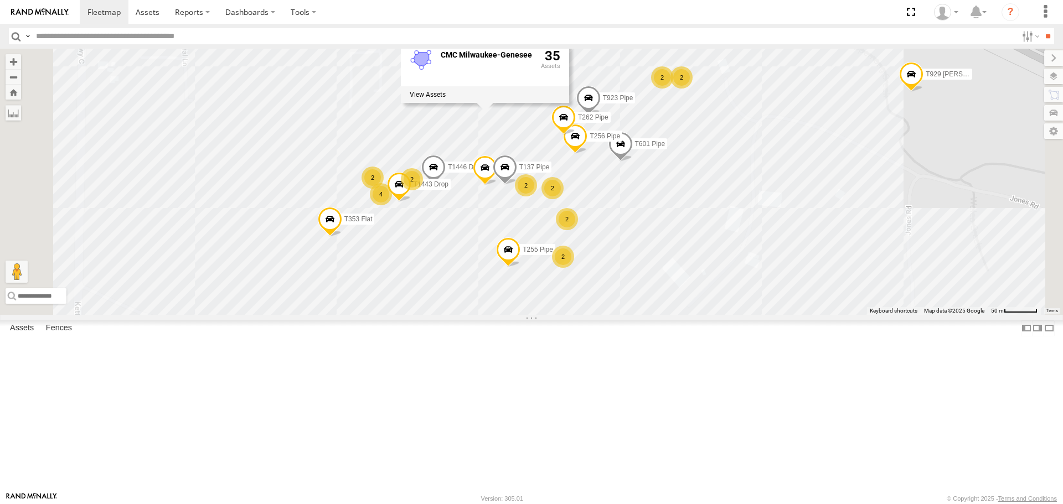
click at [1028, 237] on div "T1446 Drop T601 Pipe T256 Pipe T923 Pipe T495 Drop T1443 Drop T353 Flat T262 Pi…" at bounding box center [531, 182] width 1063 height 266
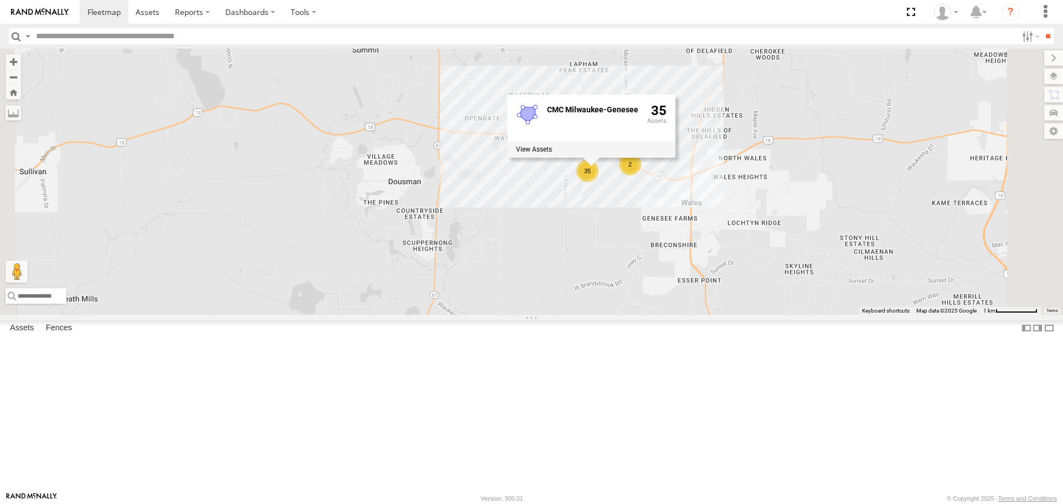
drag, startPoint x: 723, startPoint y: 326, endPoint x: 615, endPoint y: 365, distance: 114.7
click at [615, 315] on div "35 2 CMC Milwaukee-Genesee 35" at bounding box center [531, 182] width 1063 height 266
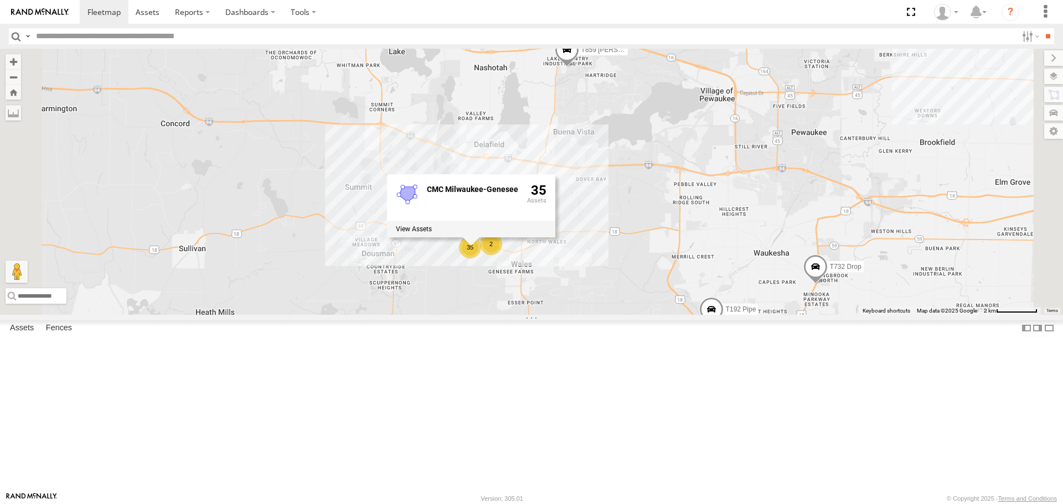
click at [464, 240] on div "35 T732 Drop T192 Pipe T859 [PERSON_NAME] Flat 2 CMC [GEOGRAPHIC_DATA]-Genesee …" at bounding box center [531, 182] width 1063 height 266
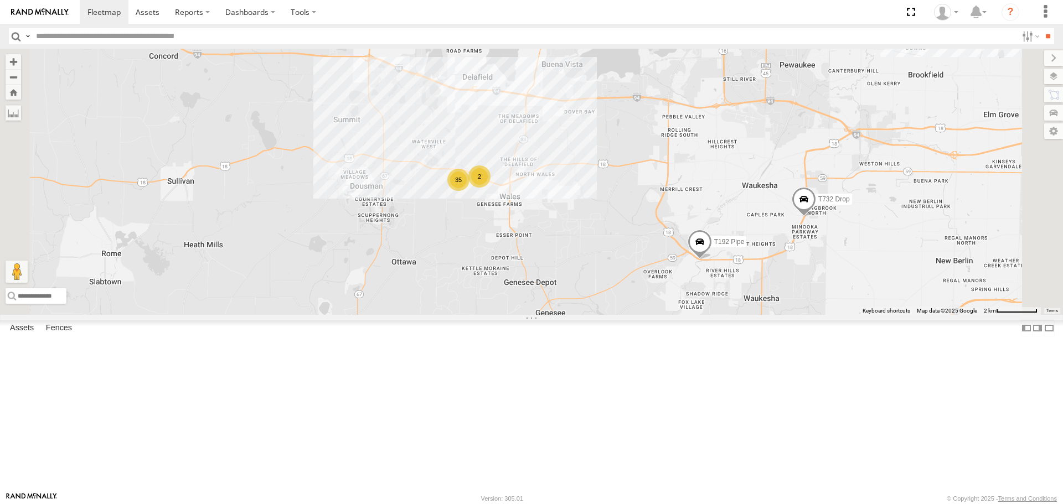
drag, startPoint x: 601, startPoint y: 282, endPoint x: 587, endPoint y: 204, distance: 78.7
click at [587, 204] on div "35 T732 Drop T192 Pipe T859 [PERSON_NAME] Flat 2" at bounding box center [531, 182] width 1063 height 266
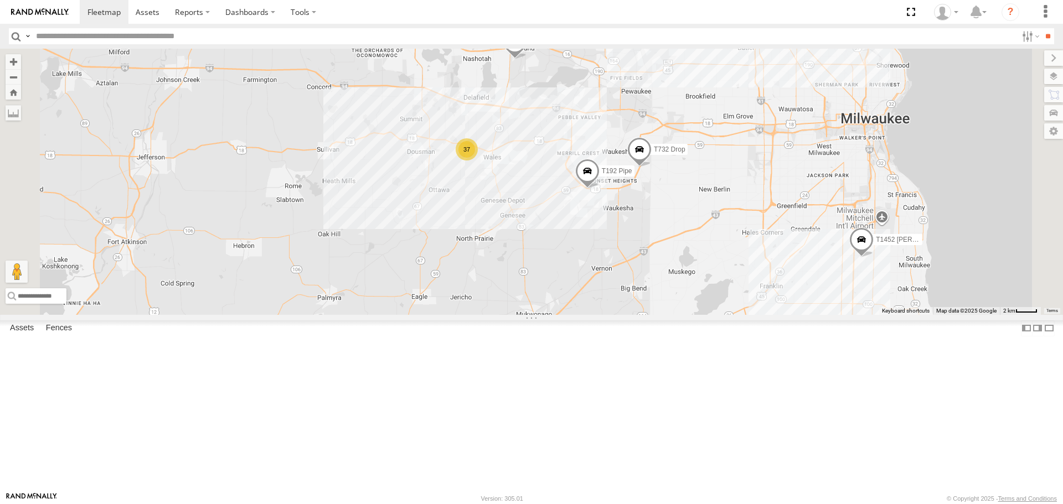
drag, startPoint x: 430, startPoint y: 191, endPoint x: 637, endPoint y: 221, distance: 209.8
click at [637, 221] on div "T732 Drop T192 Pipe T859 [PERSON_NAME] Flat T1452 [PERSON_NAME] Flat 37 T1338 F…" at bounding box center [531, 182] width 1063 height 266
